Goal: Information Seeking & Learning: Understand process/instructions

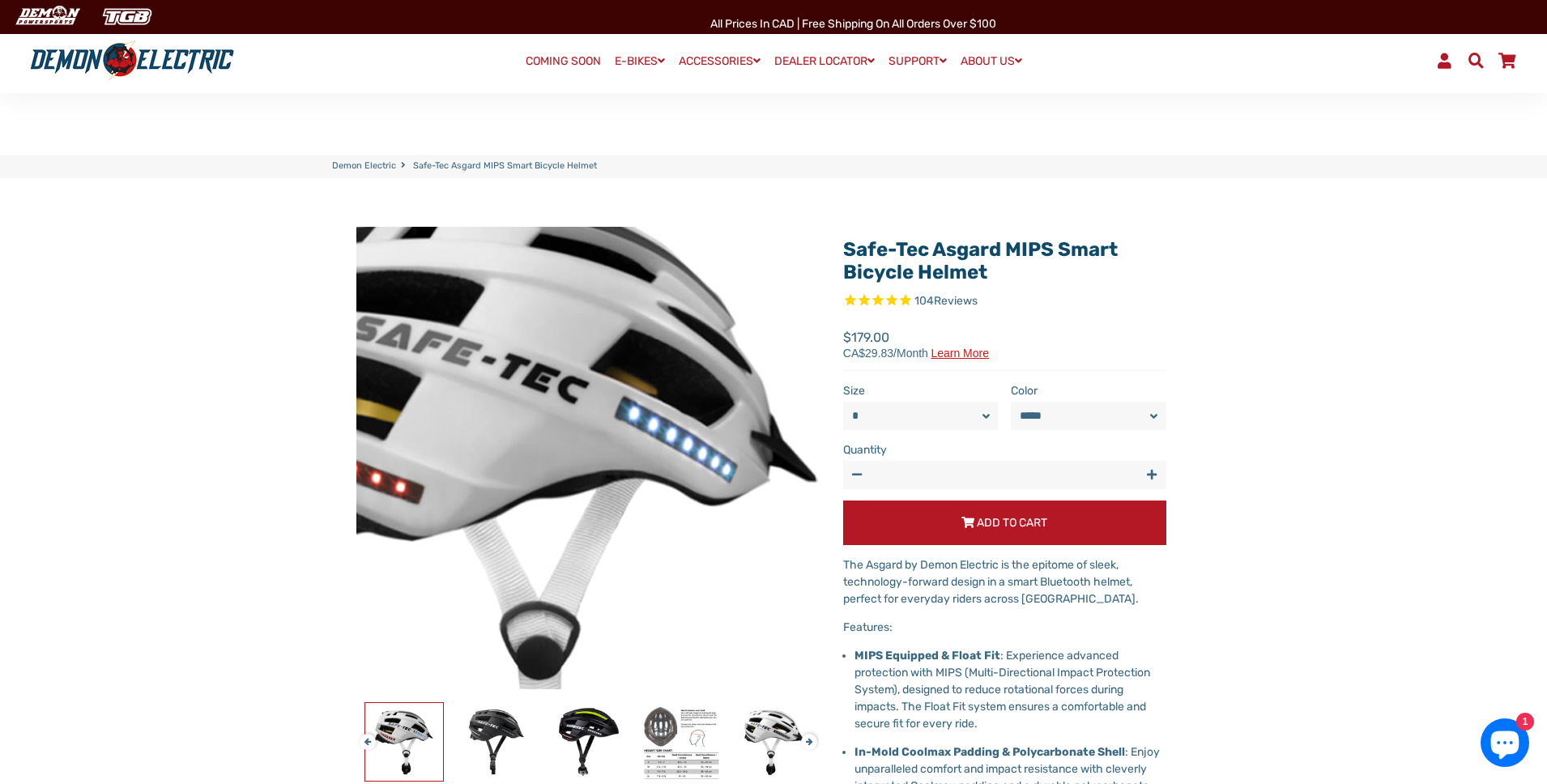
select select "******"
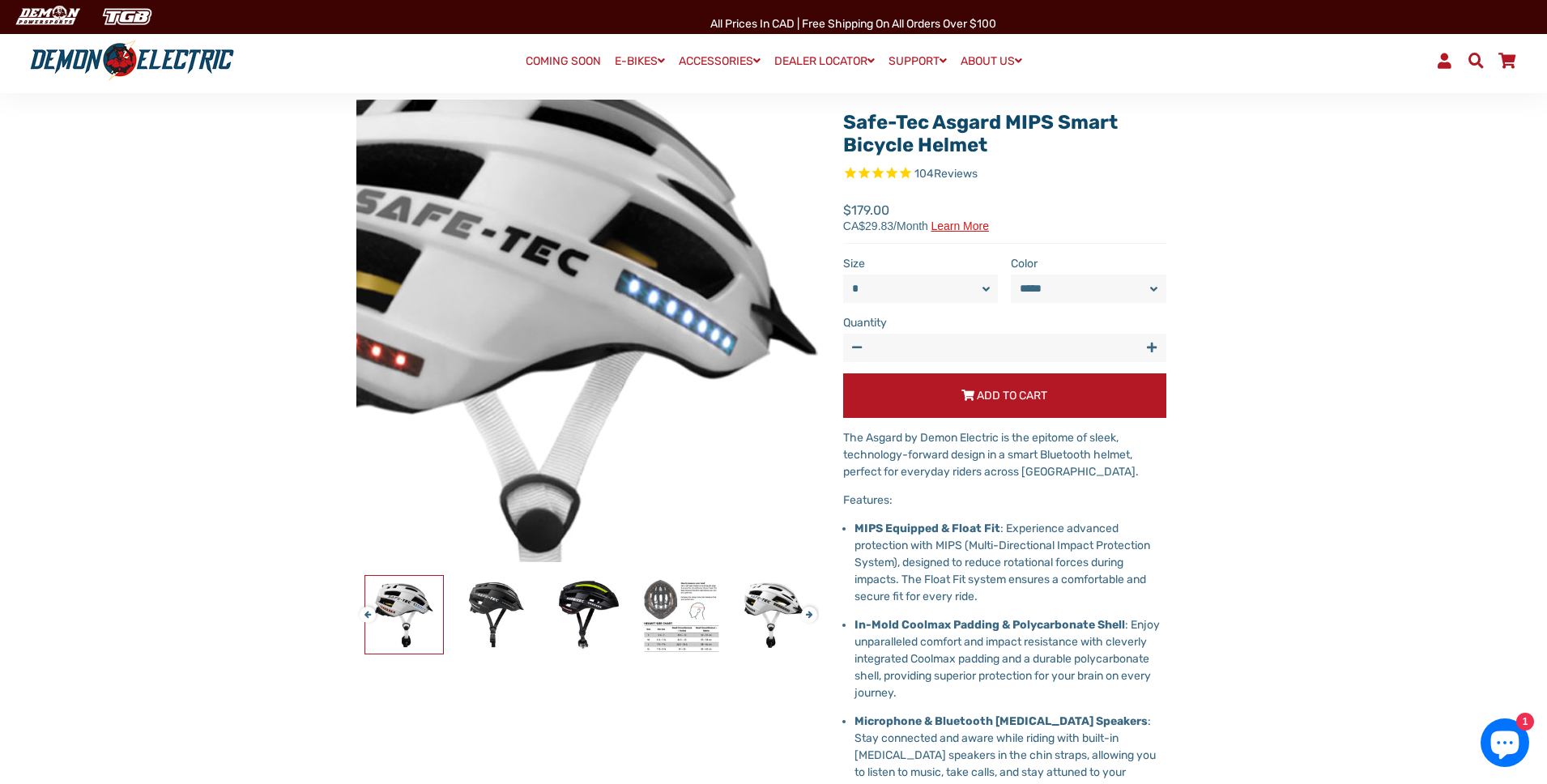
scroll to position [127, 0]
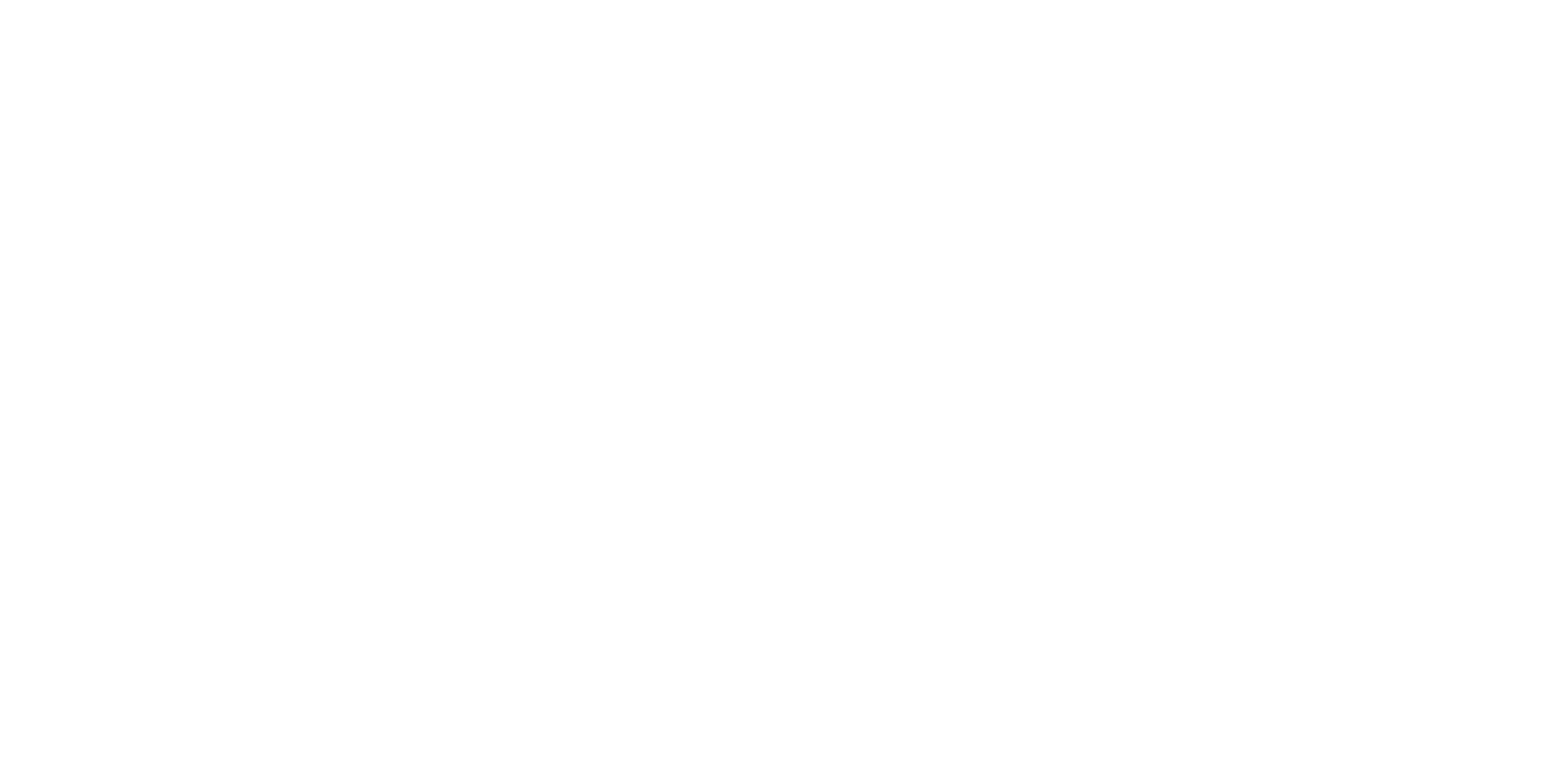
select select "******"
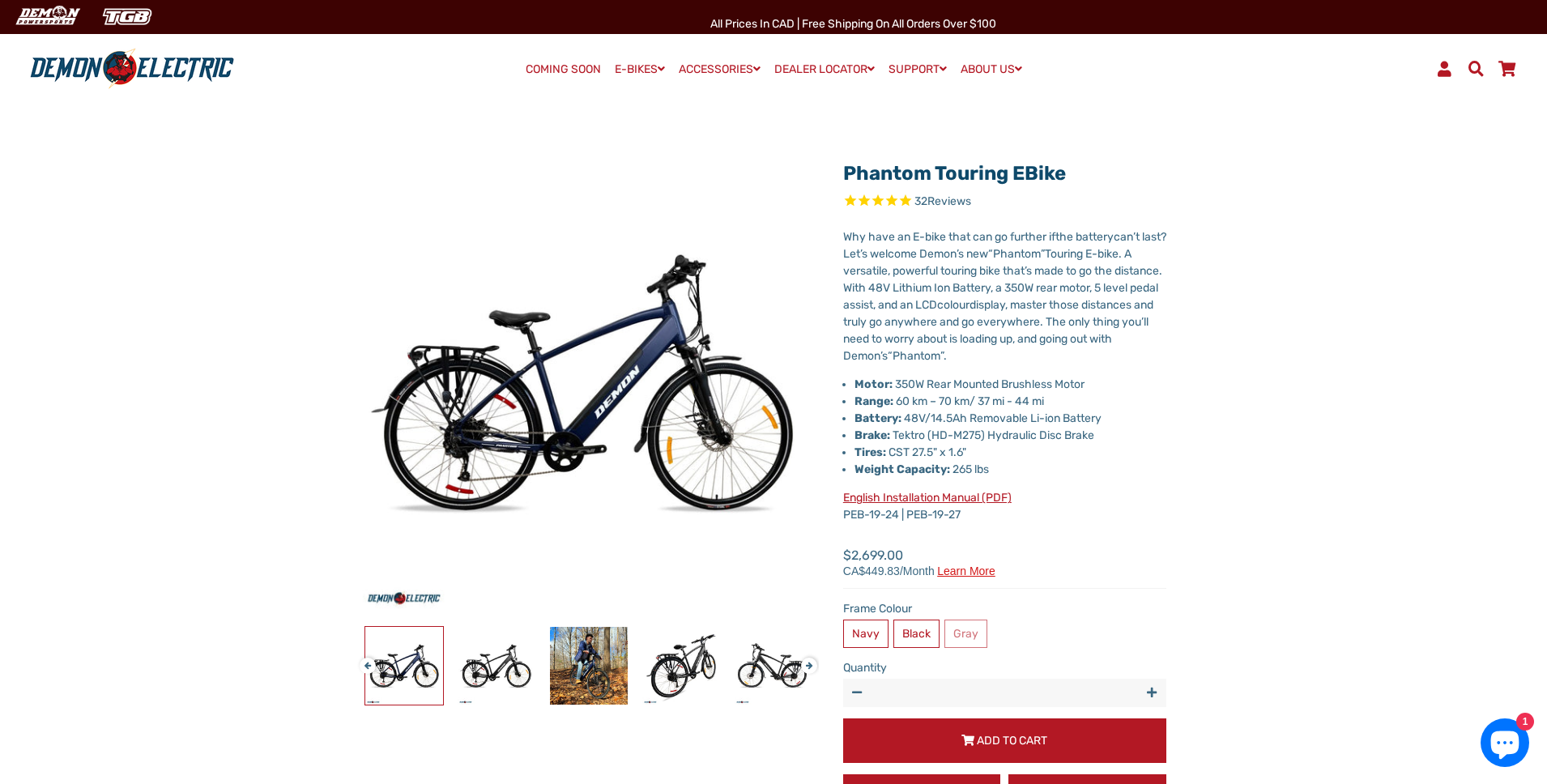
scroll to position [32, 0]
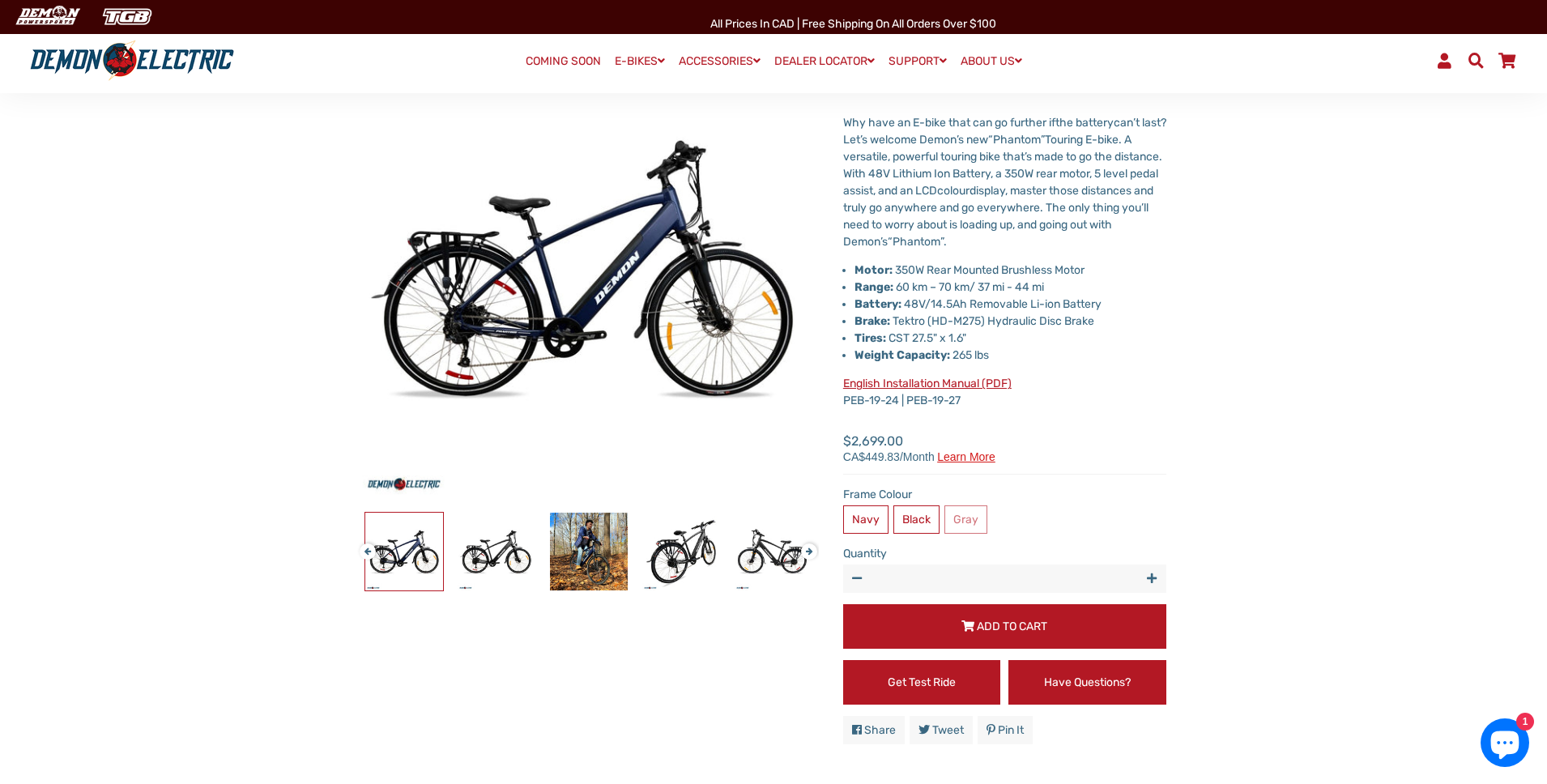
scroll to position [230, 0]
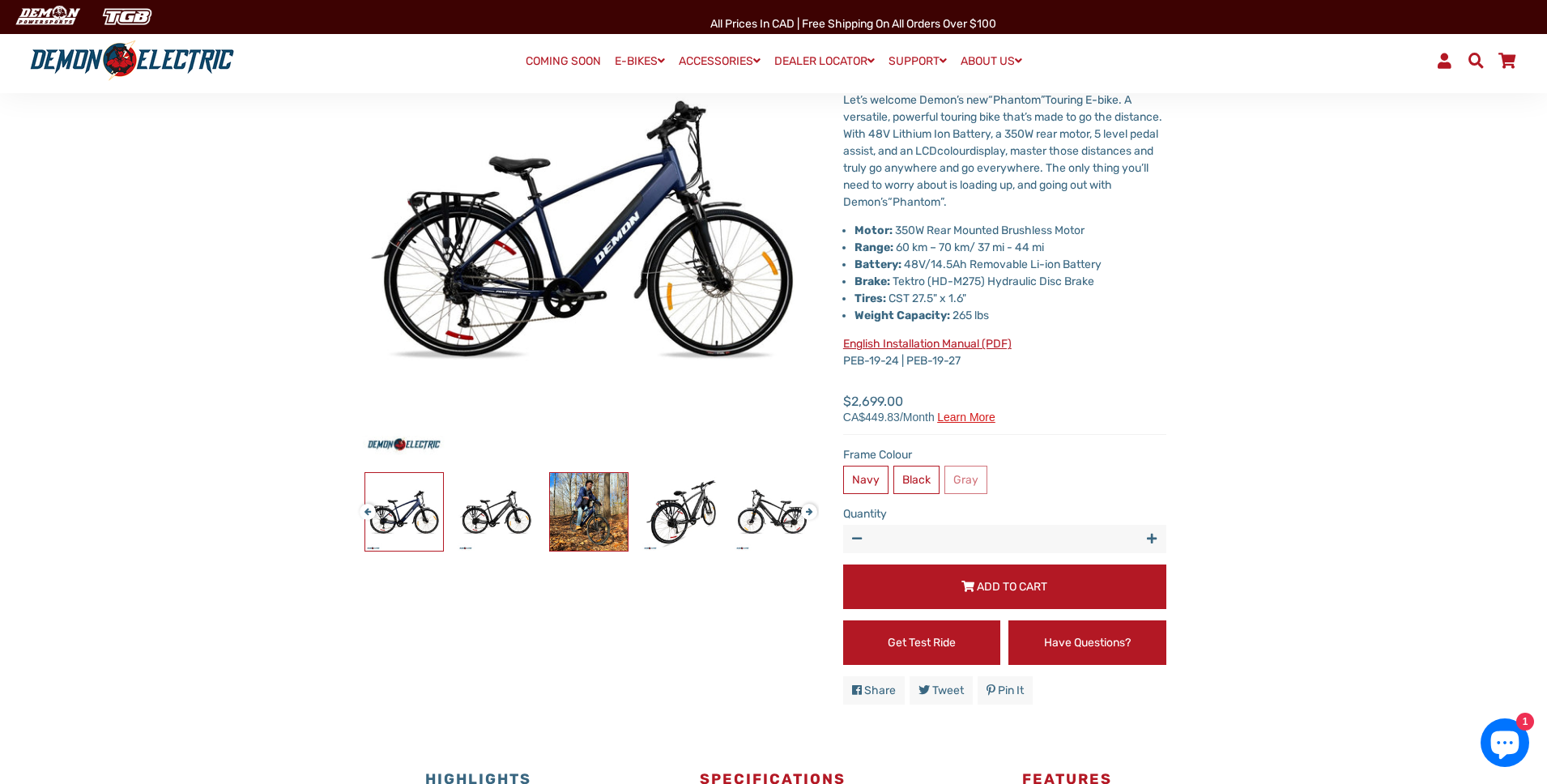
click at [612, 500] on img at bounding box center [589, 512] width 78 height 78
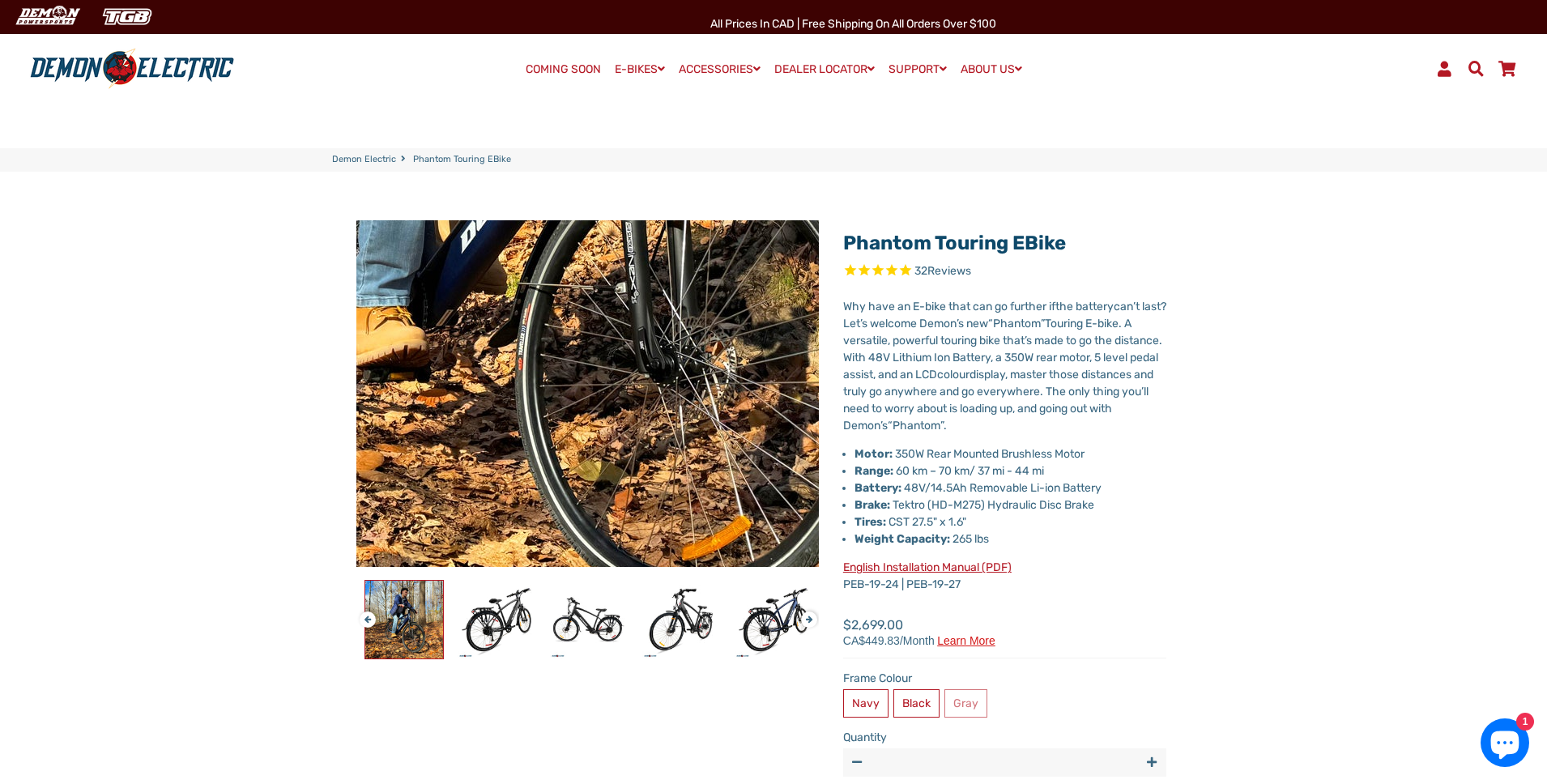
scroll to position [0, 0]
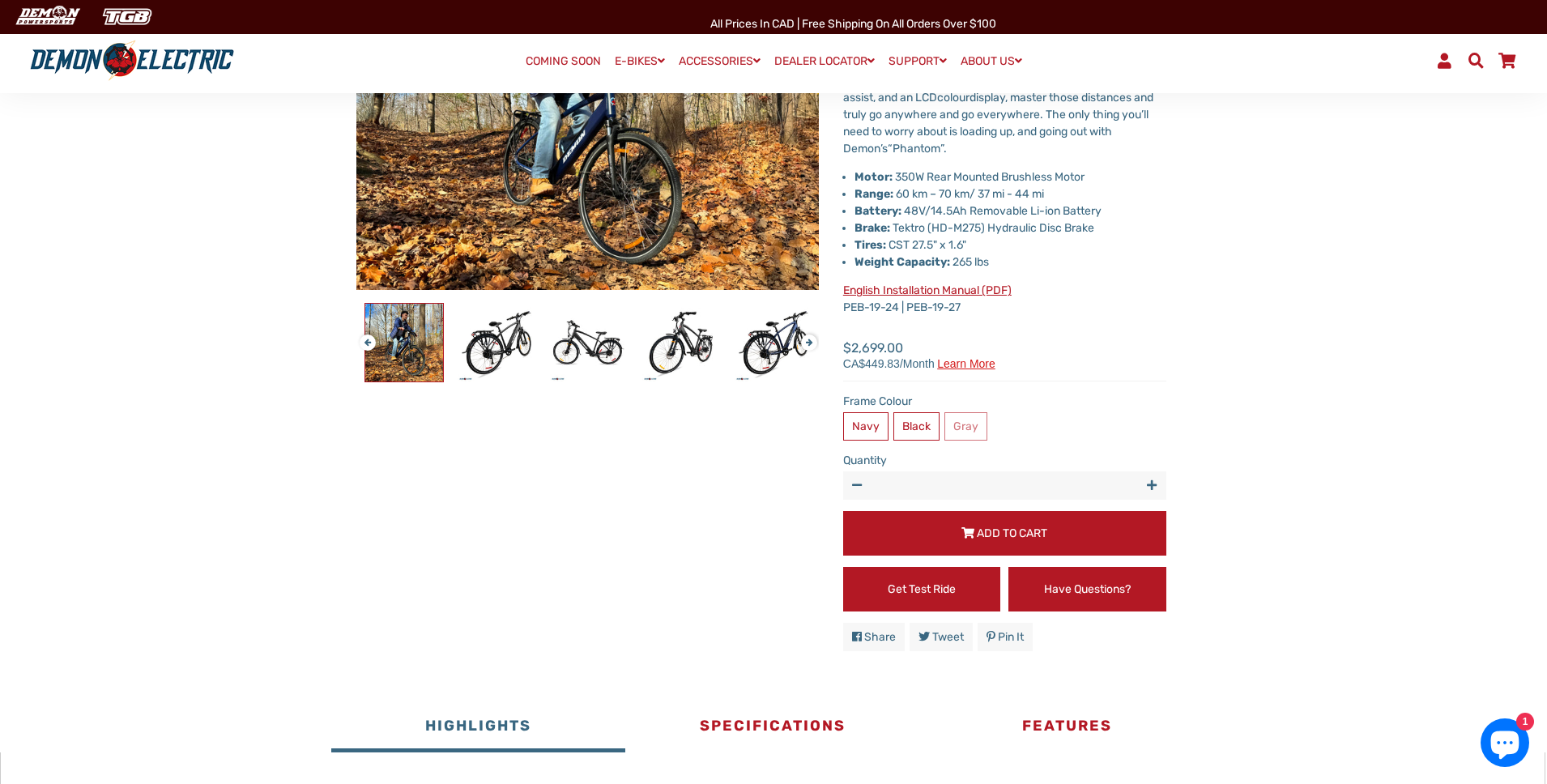
scroll to position [280, 0]
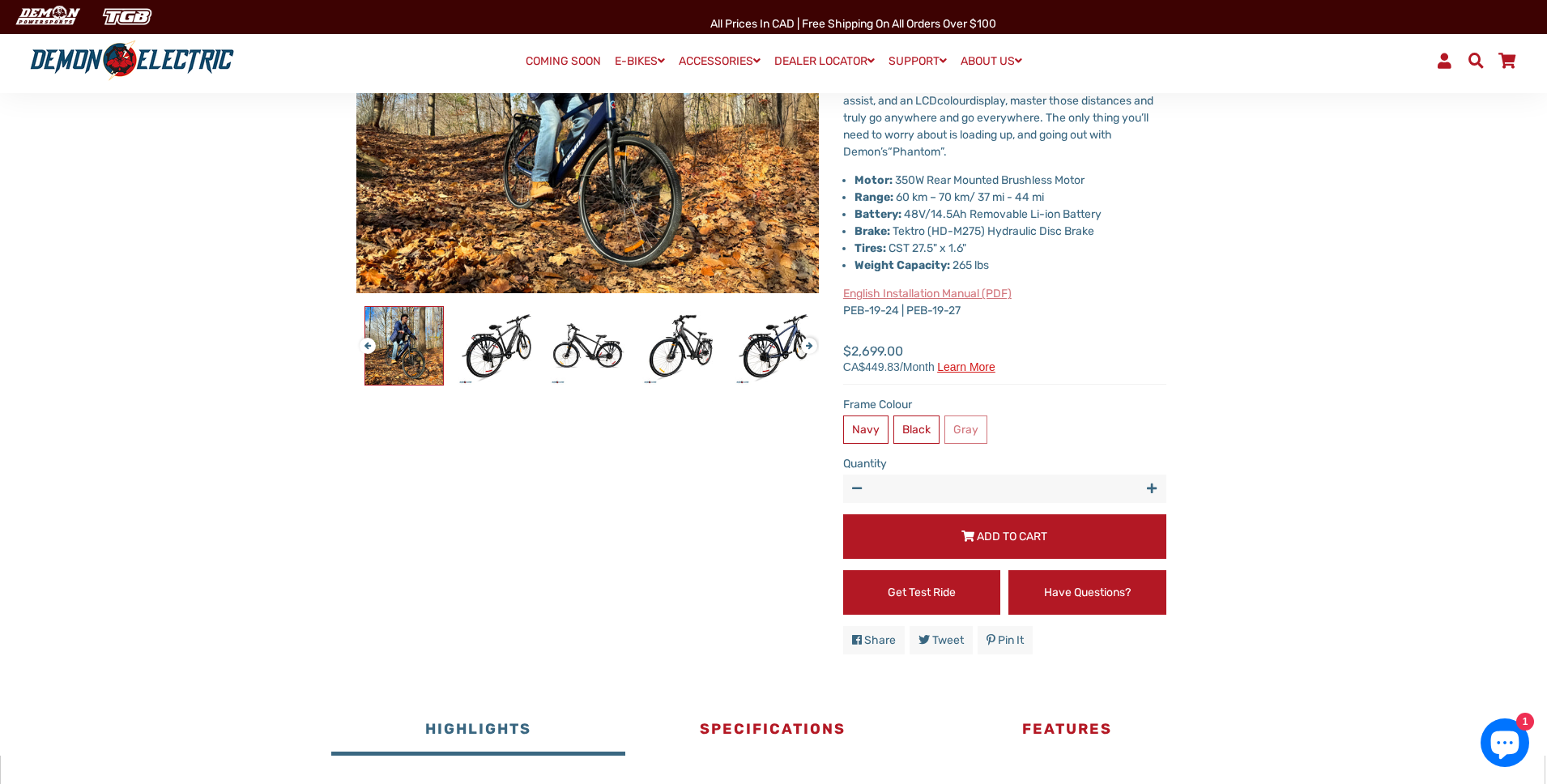
click at [938, 295] on link "English Installation Manual (PDF)" at bounding box center [927, 294] width 168 height 14
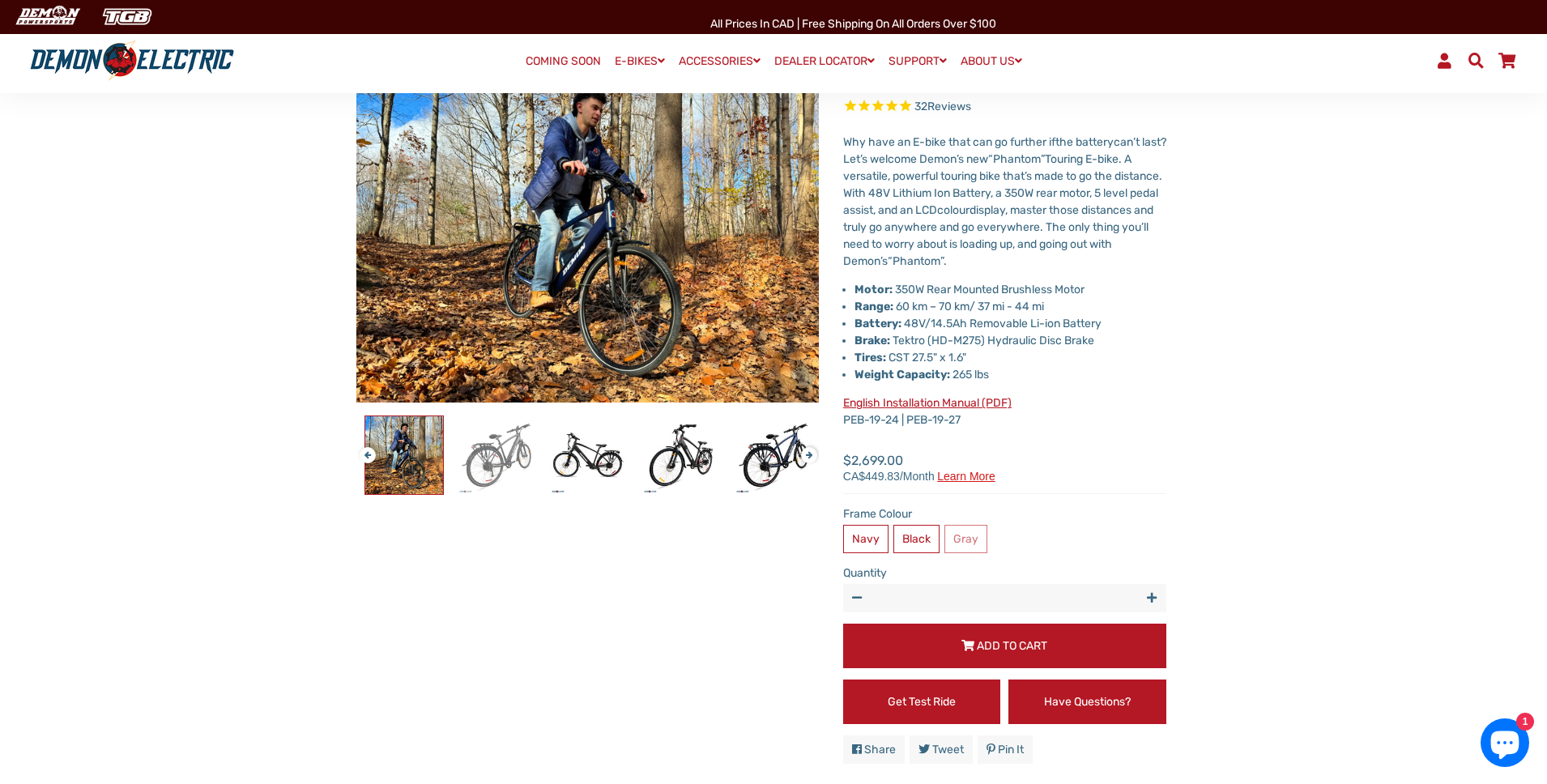
scroll to position [68, 0]
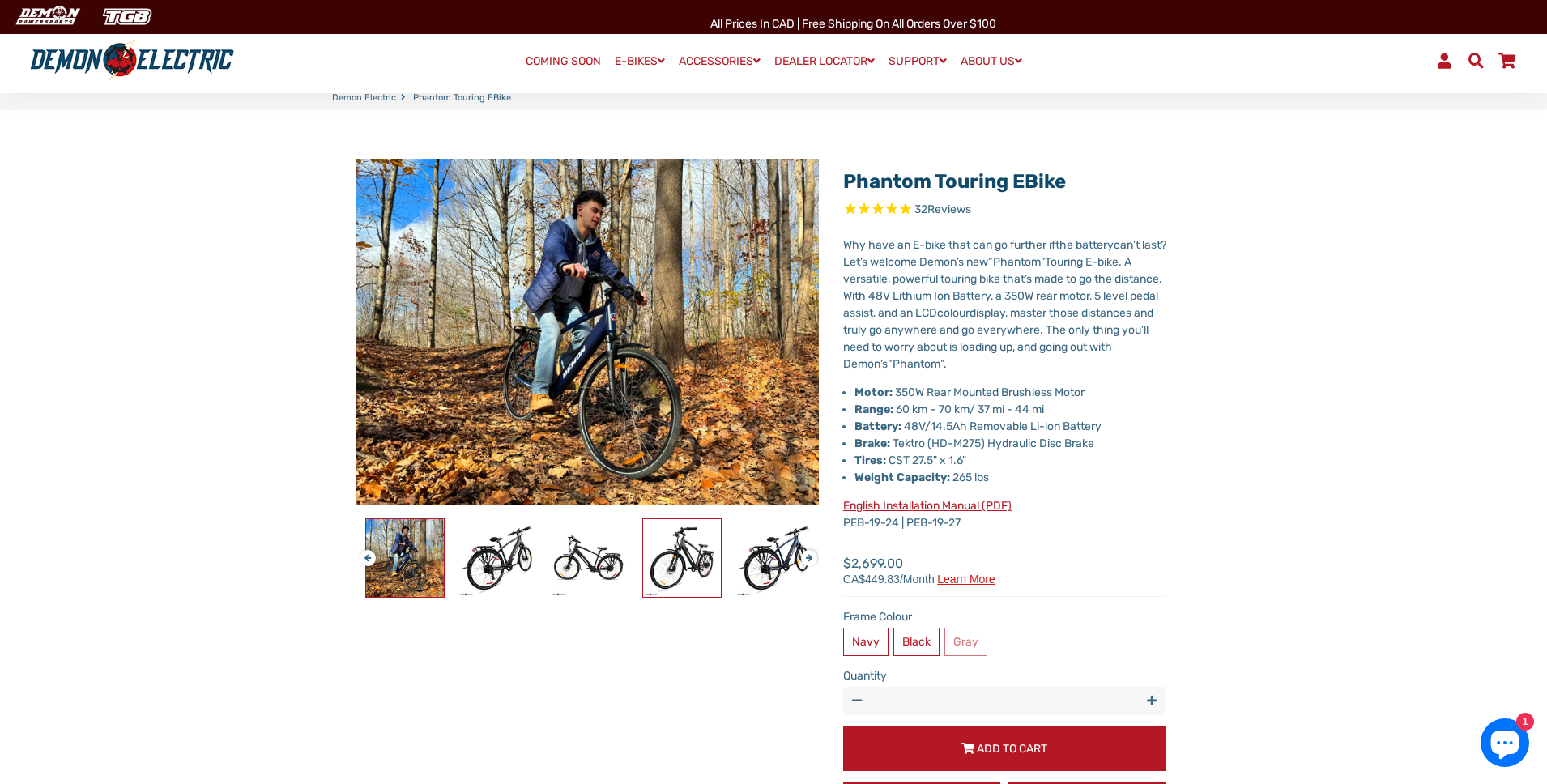
click at [654, 558] on img at bounding box center [682, 558] width 78 height 78
click at [805, 560] on button "Next" at bounding box center [806, 551] width 10 height 19
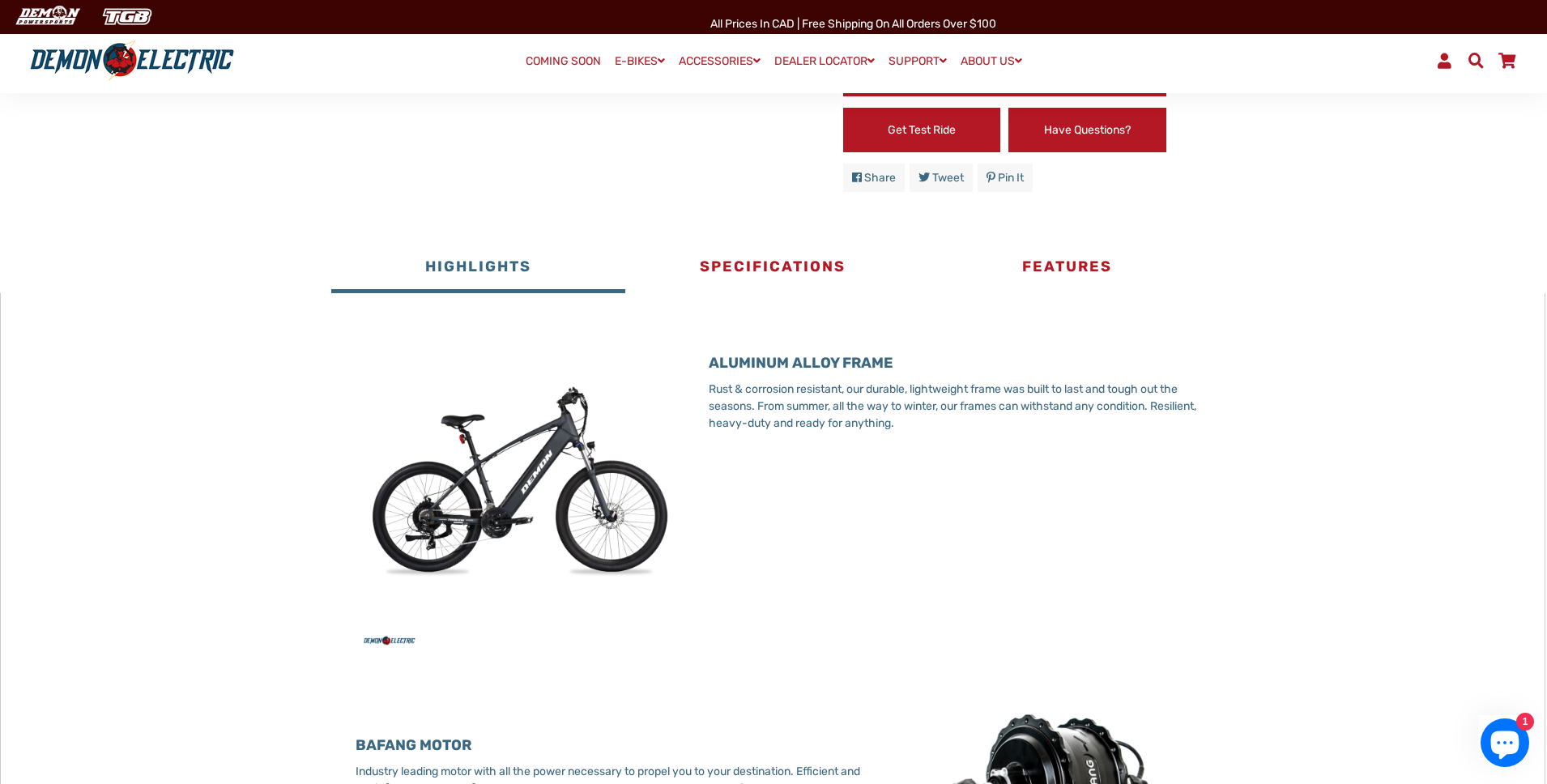
scroll to position [0, 0]
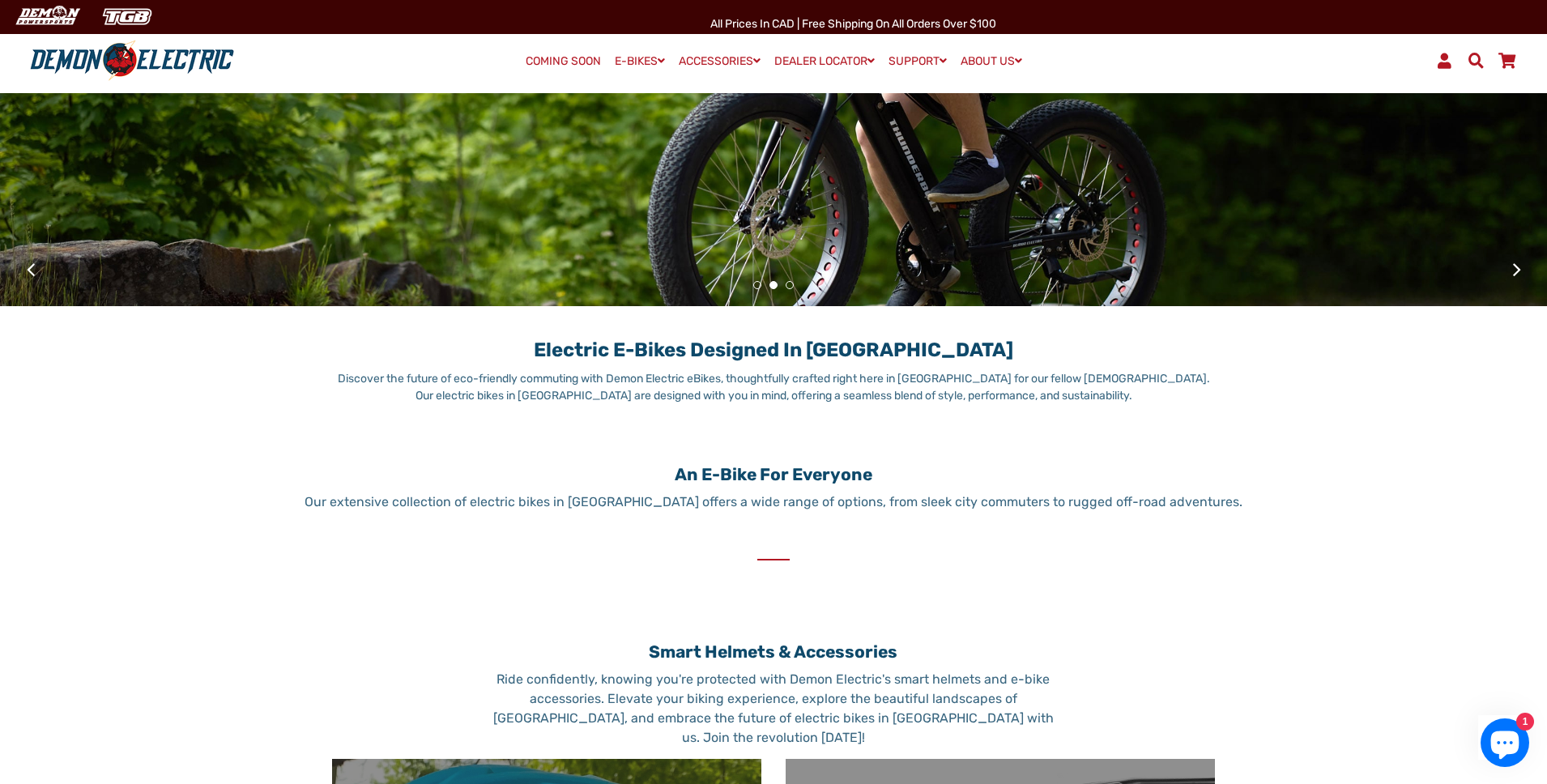
scroll to position [440, 0]
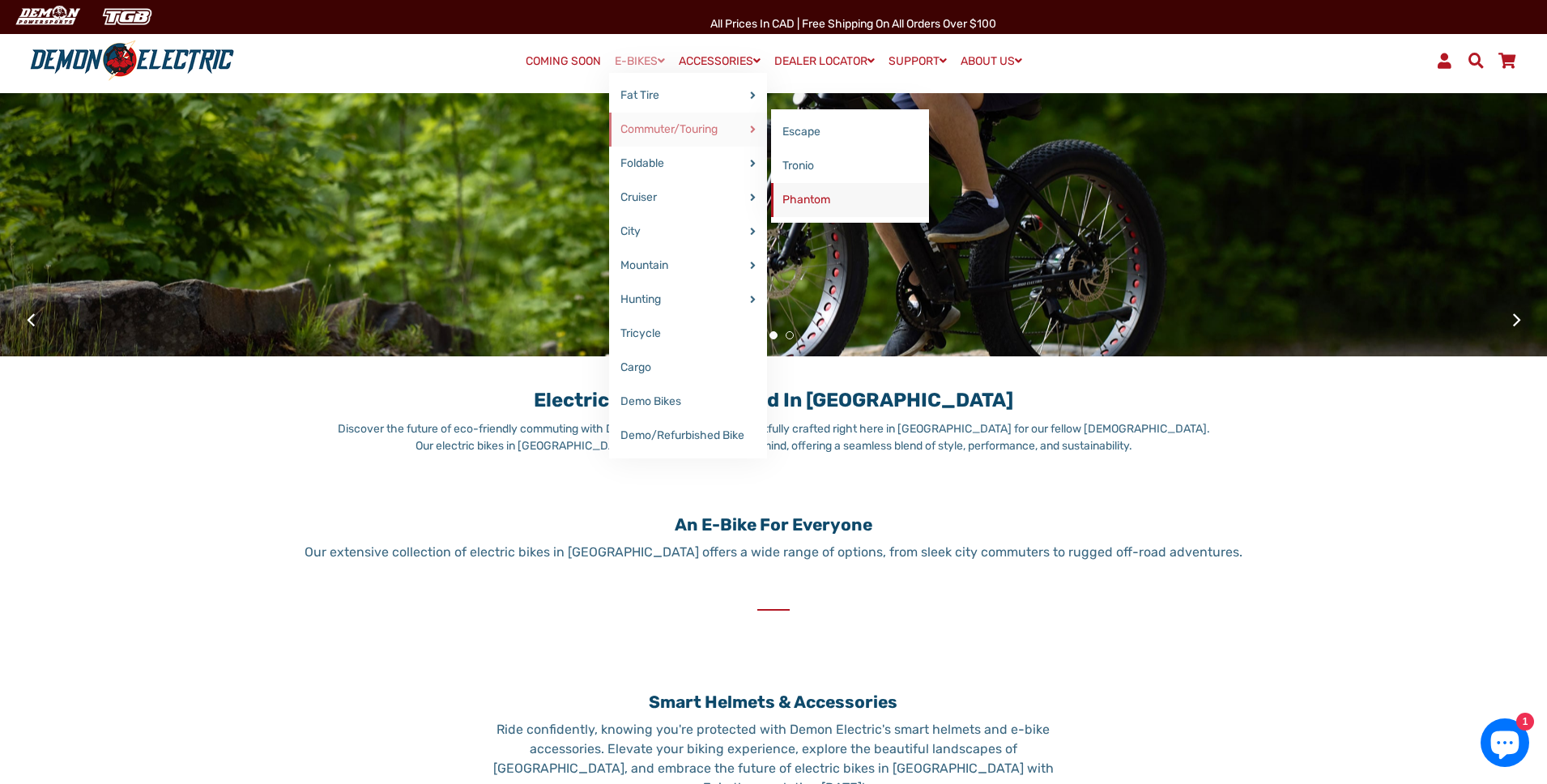
click at [835, 196] on link "Phantom" at bounding box center [850, 199] width 158 height 34
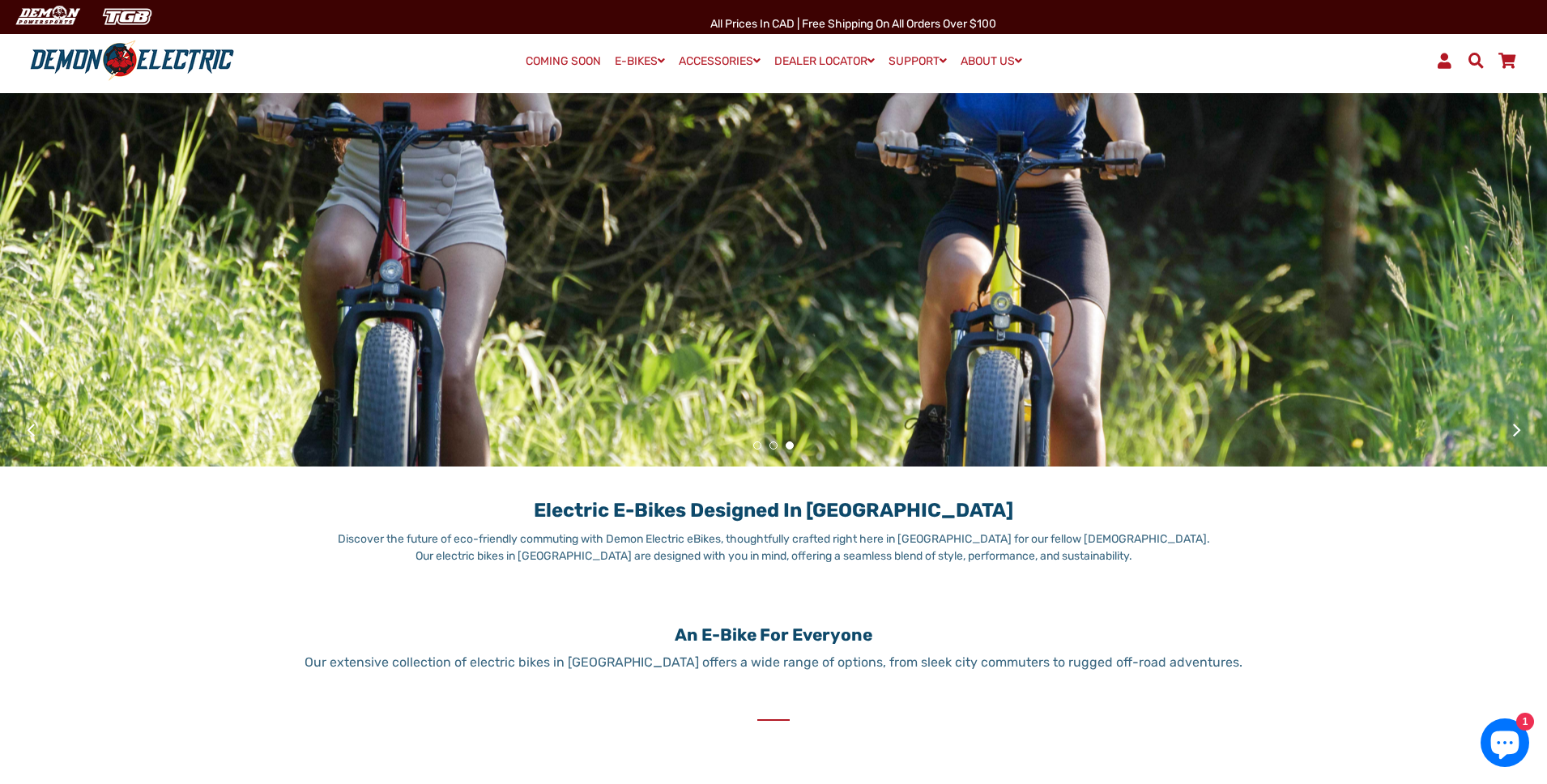
scroll to position [0, 0]
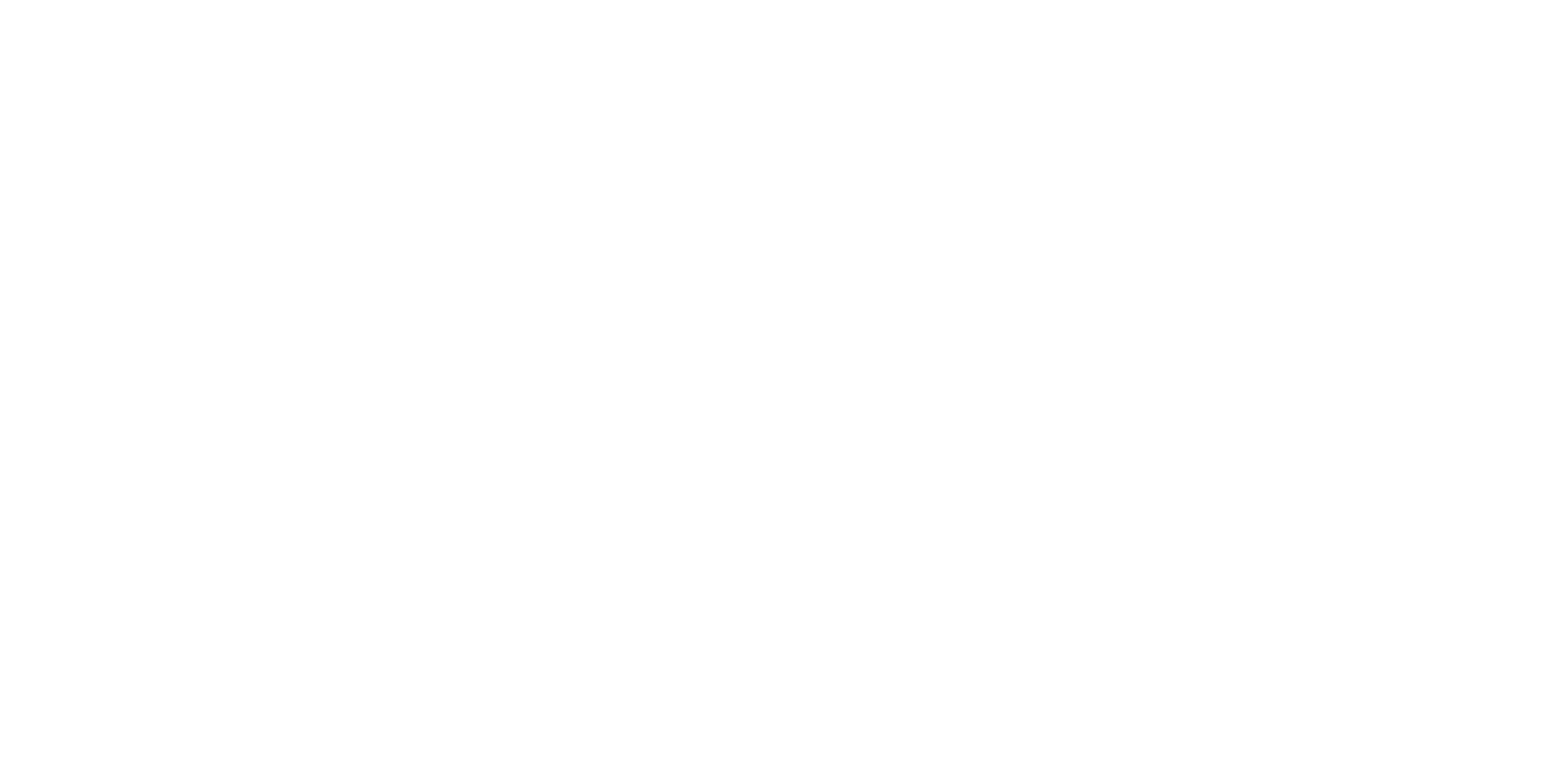
select select "******"
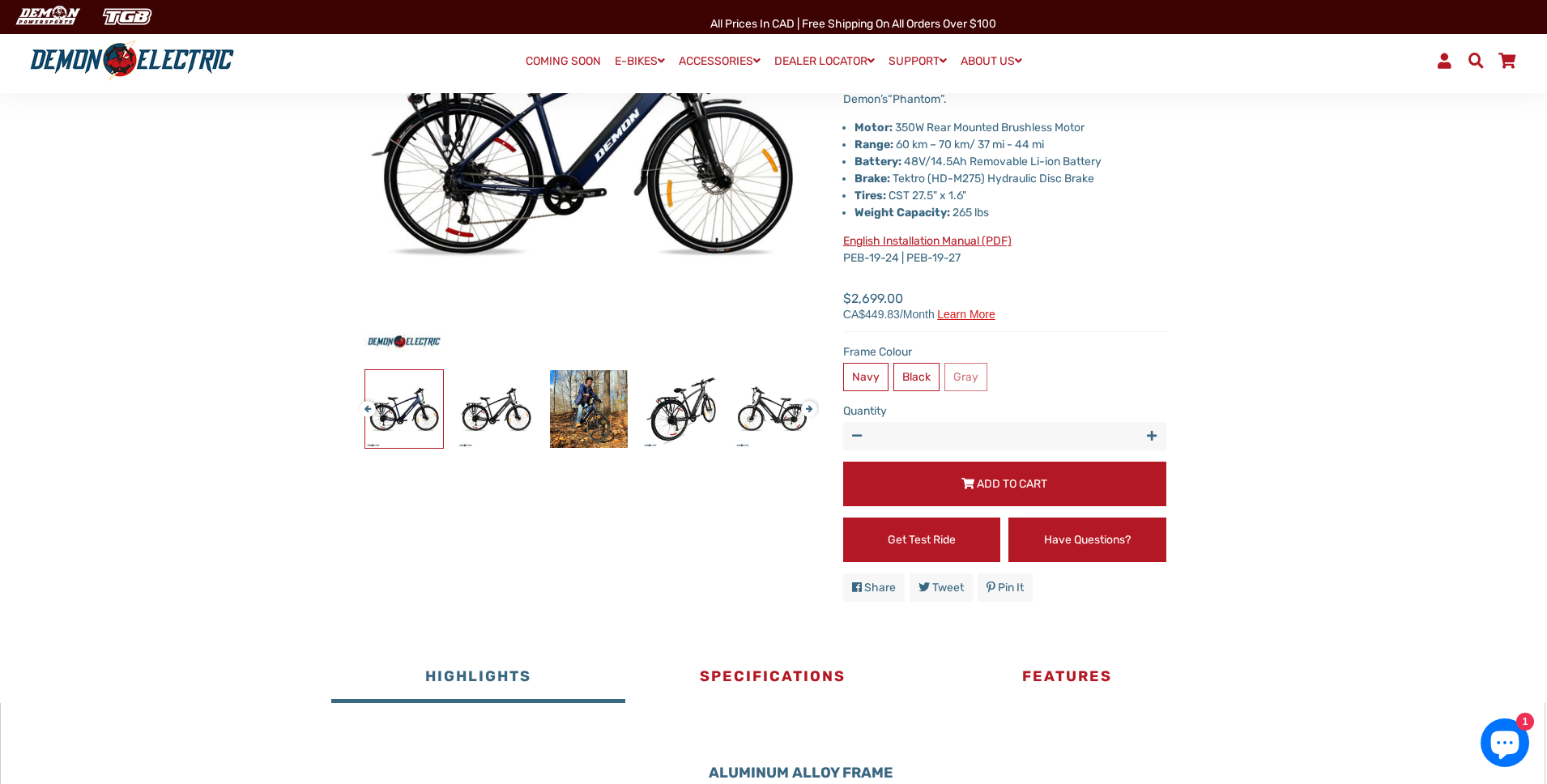
scroll to position [362, 0]
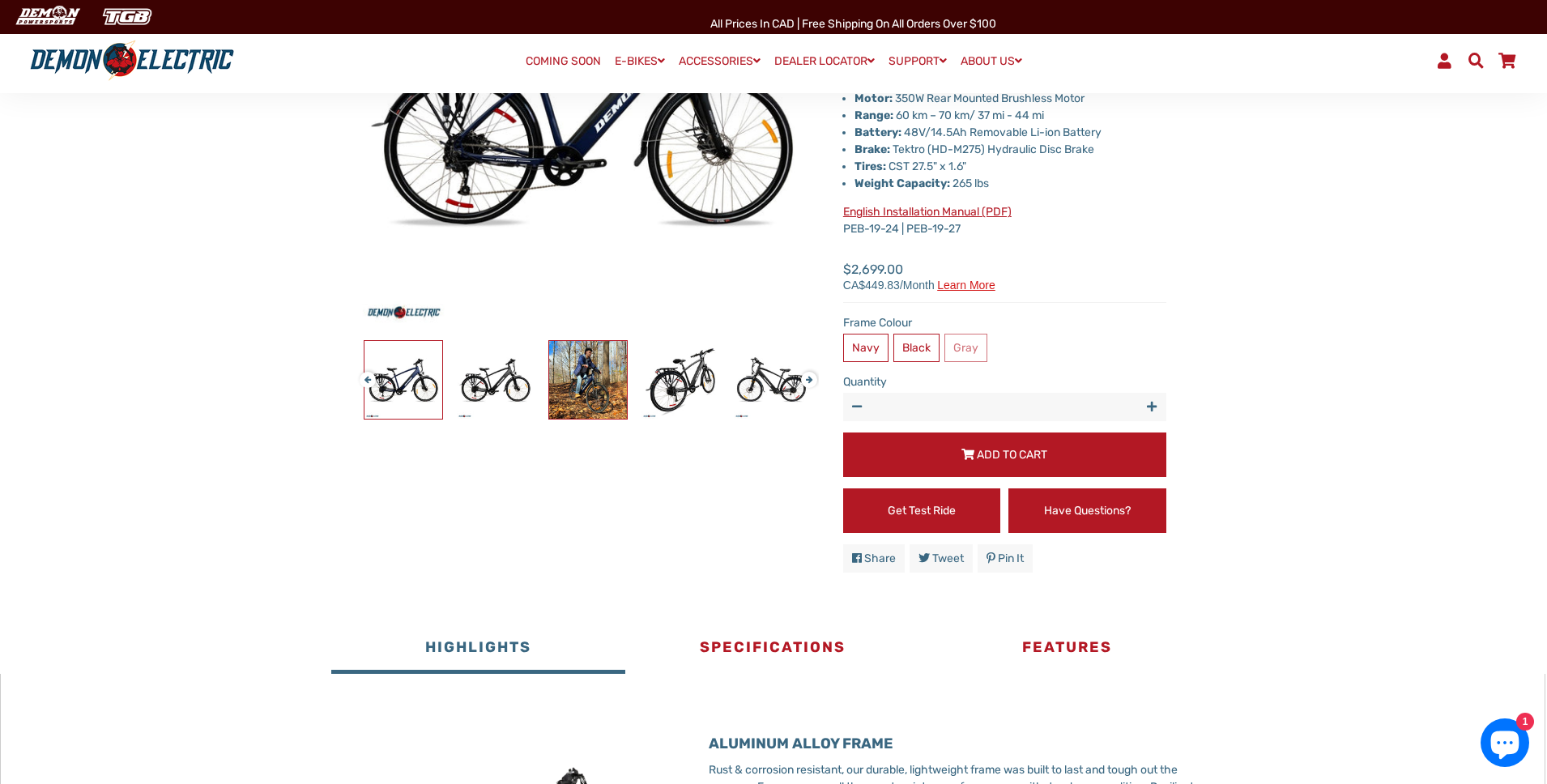
click at [594, 384] on img at bounding box center [588, 380] width 78 height 78
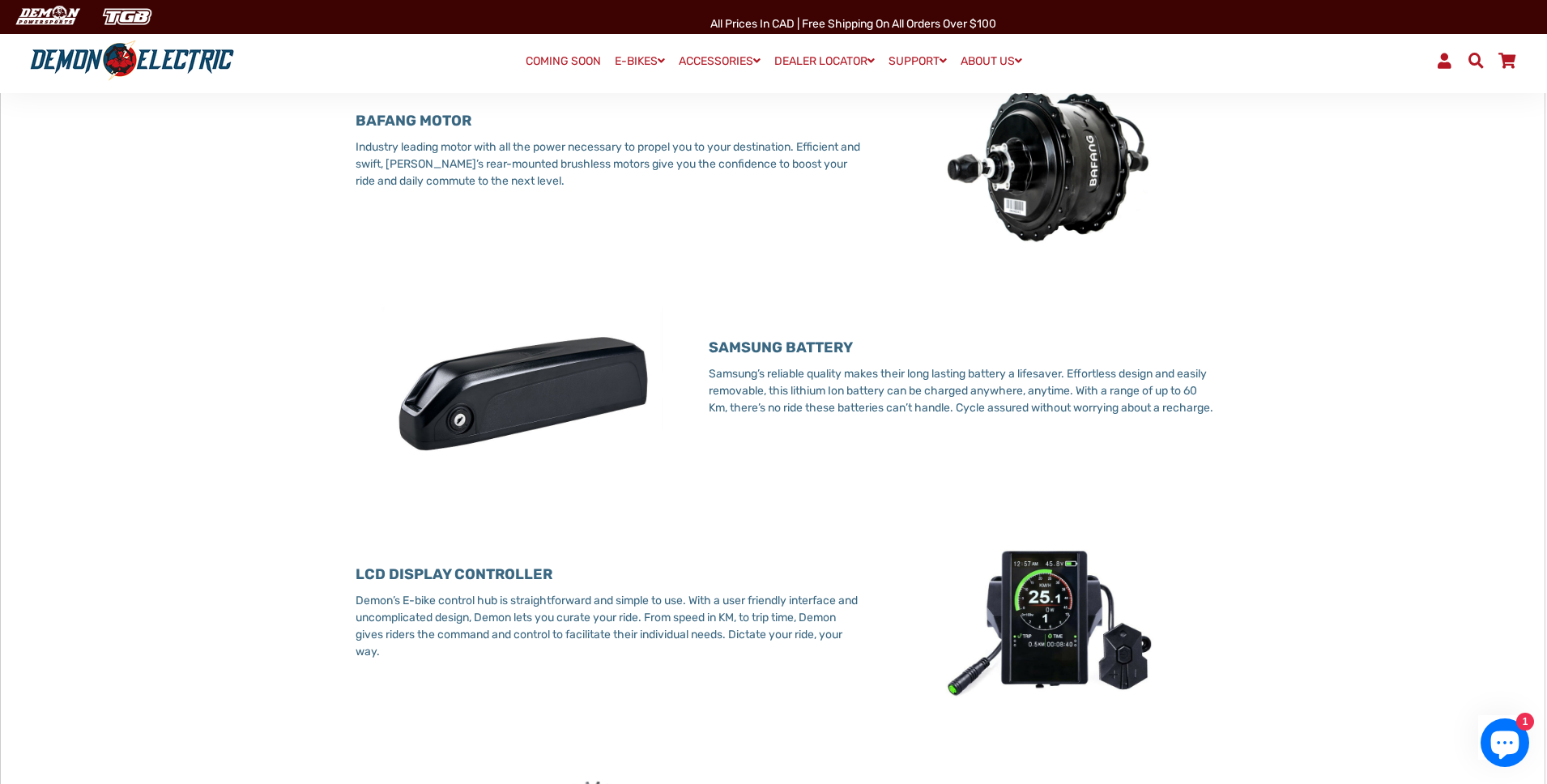
scroll to position [0, 0]
